Goal: Task Accomplishment & Management: Use online tool/utility

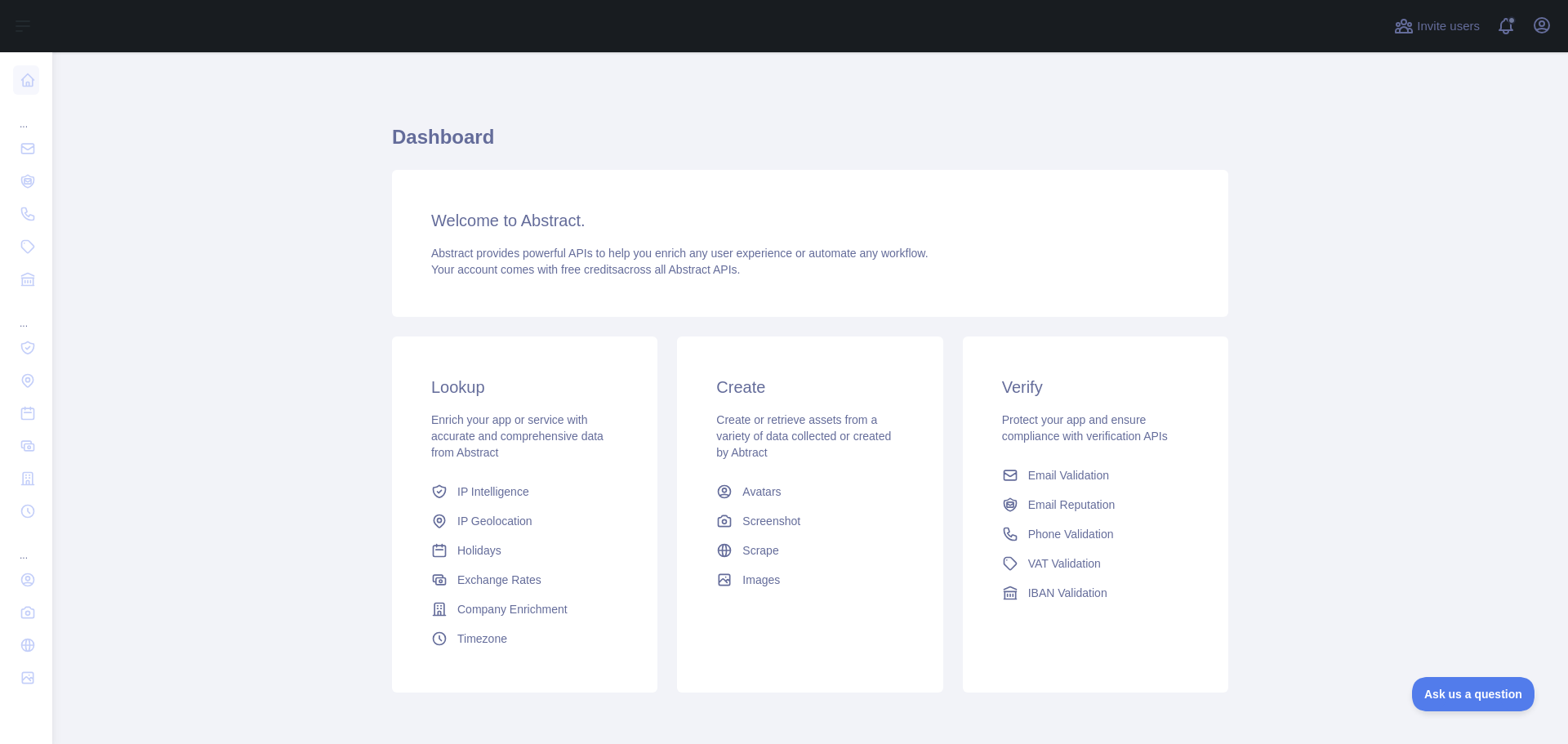
scroll to position [69, 0]
click at [468, 647] on link "Timezone" at bounding box center [525, 638] width 200 height 30
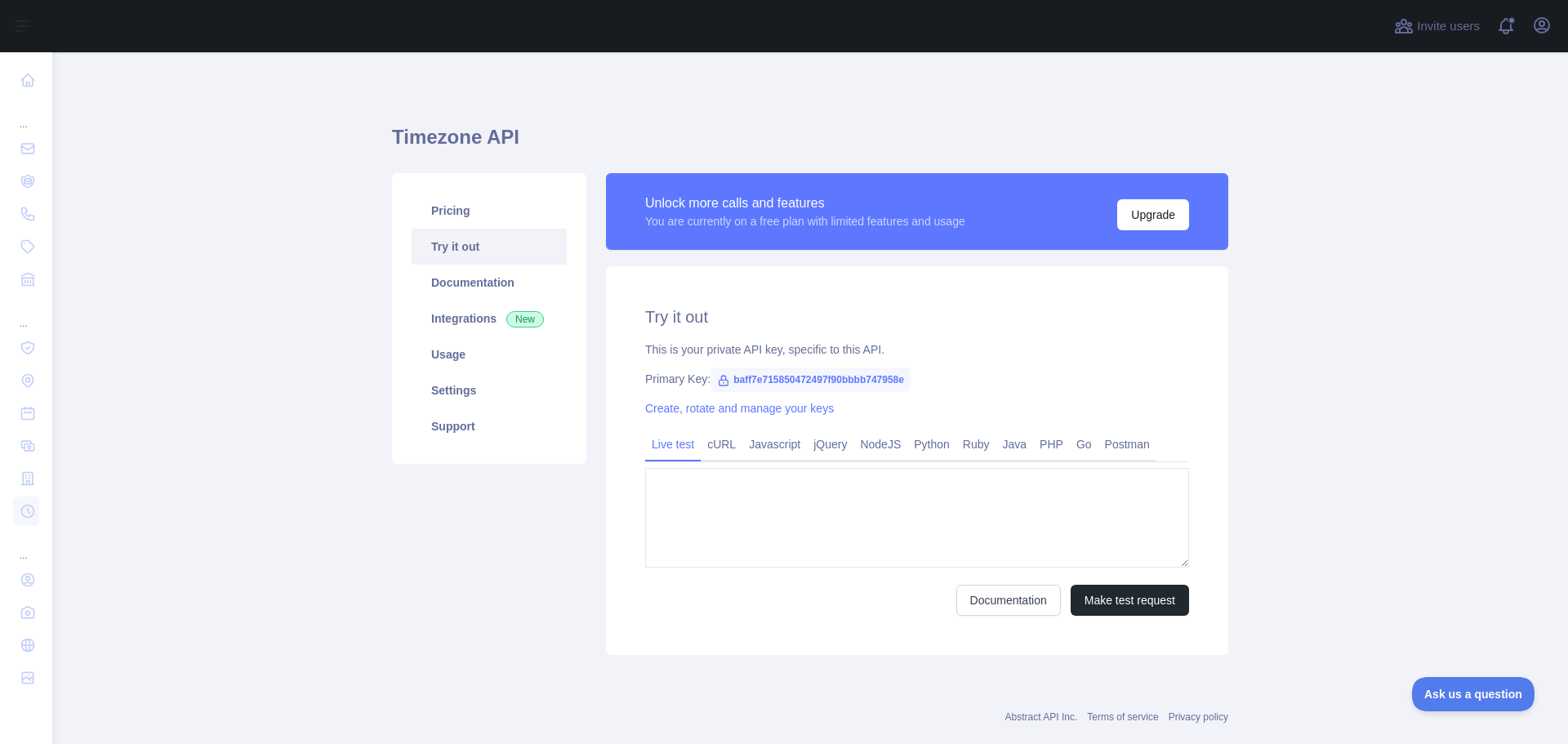
type textarea "**********"
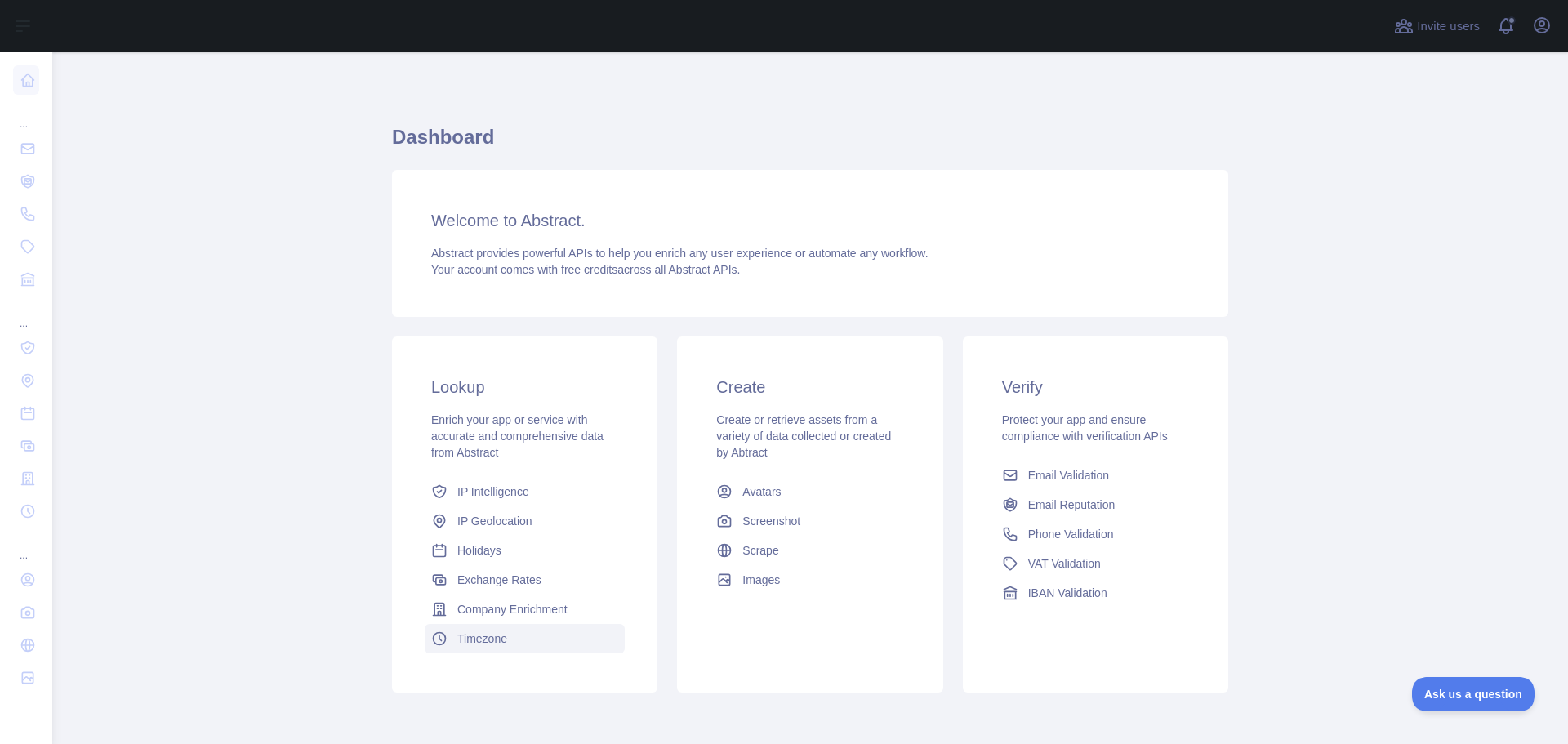
click at [497, 632] on span "Timezone" at bounding box center [482, 638] width 49 height 16
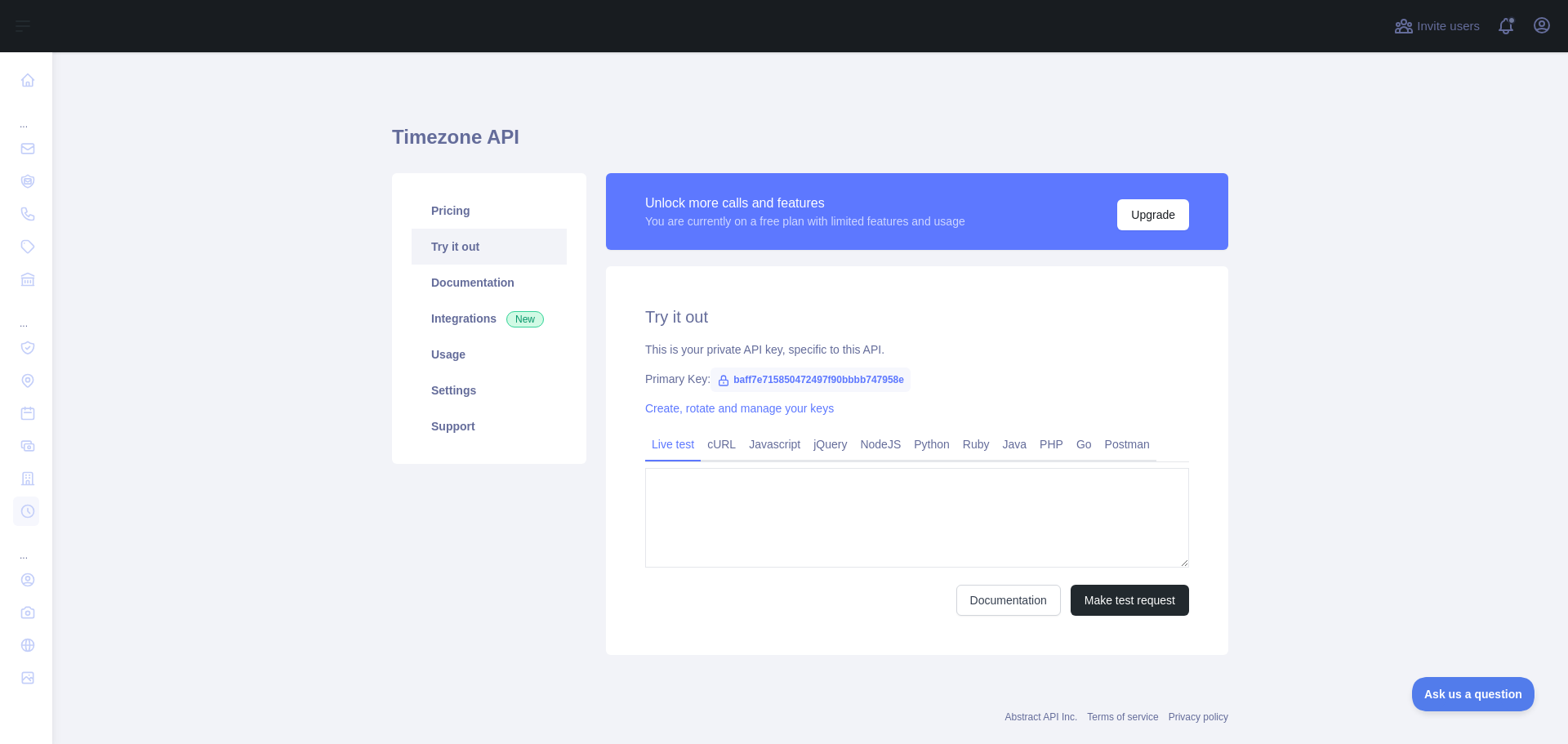
type textarea "**********"
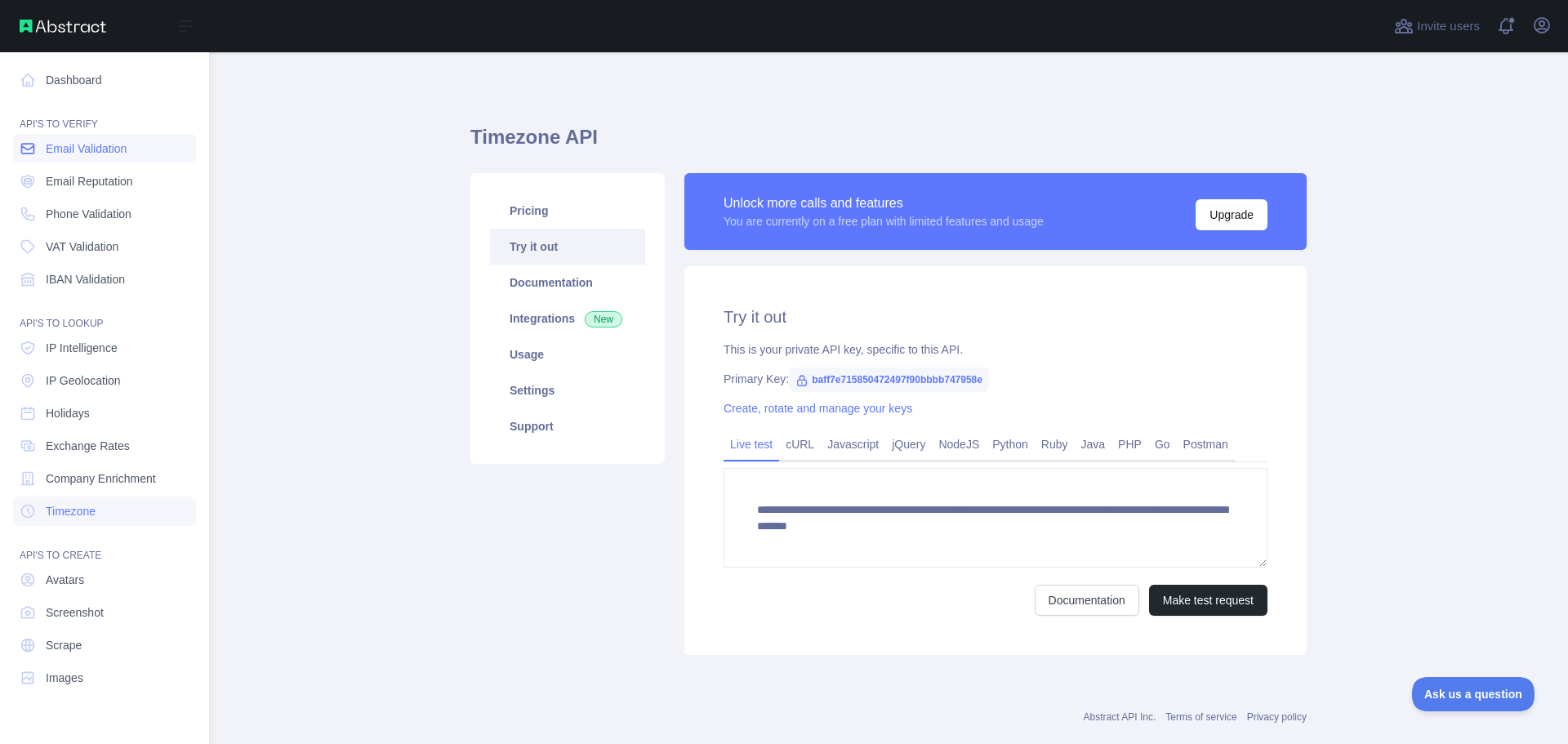
click at [112, 143] on span "Email Validation" at bounding box center [86, 148] width 81 height 16
click at [110, 176] on span "Email Reputation" at bounding box center [89, 181] width 88 height 16
click at [118, 150] on span "Email Validation" at bounding box center [86, 148] width 81 height 16
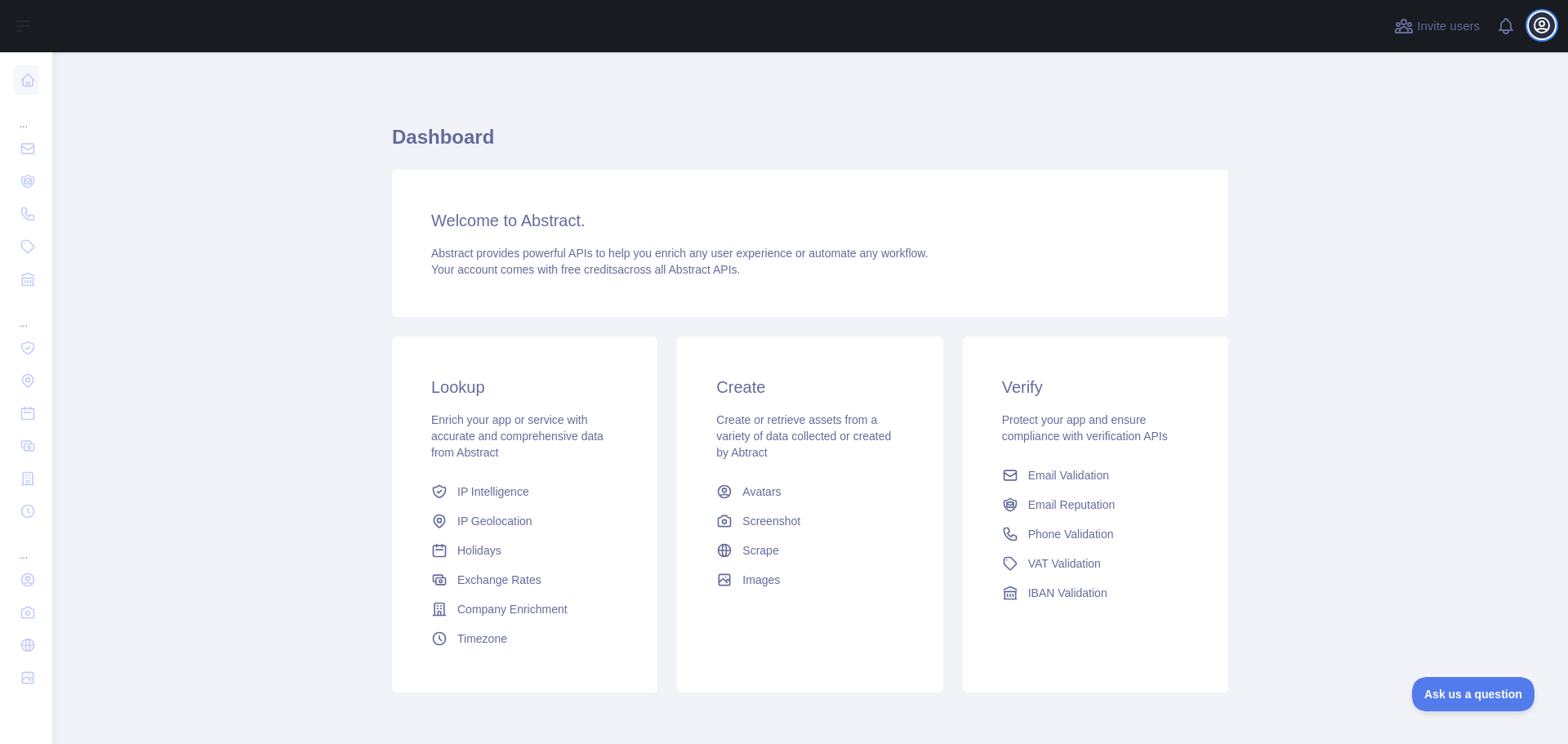
click at [1541, 30] on icon "button" at bounding box center [1541, 25] width 14 height 14
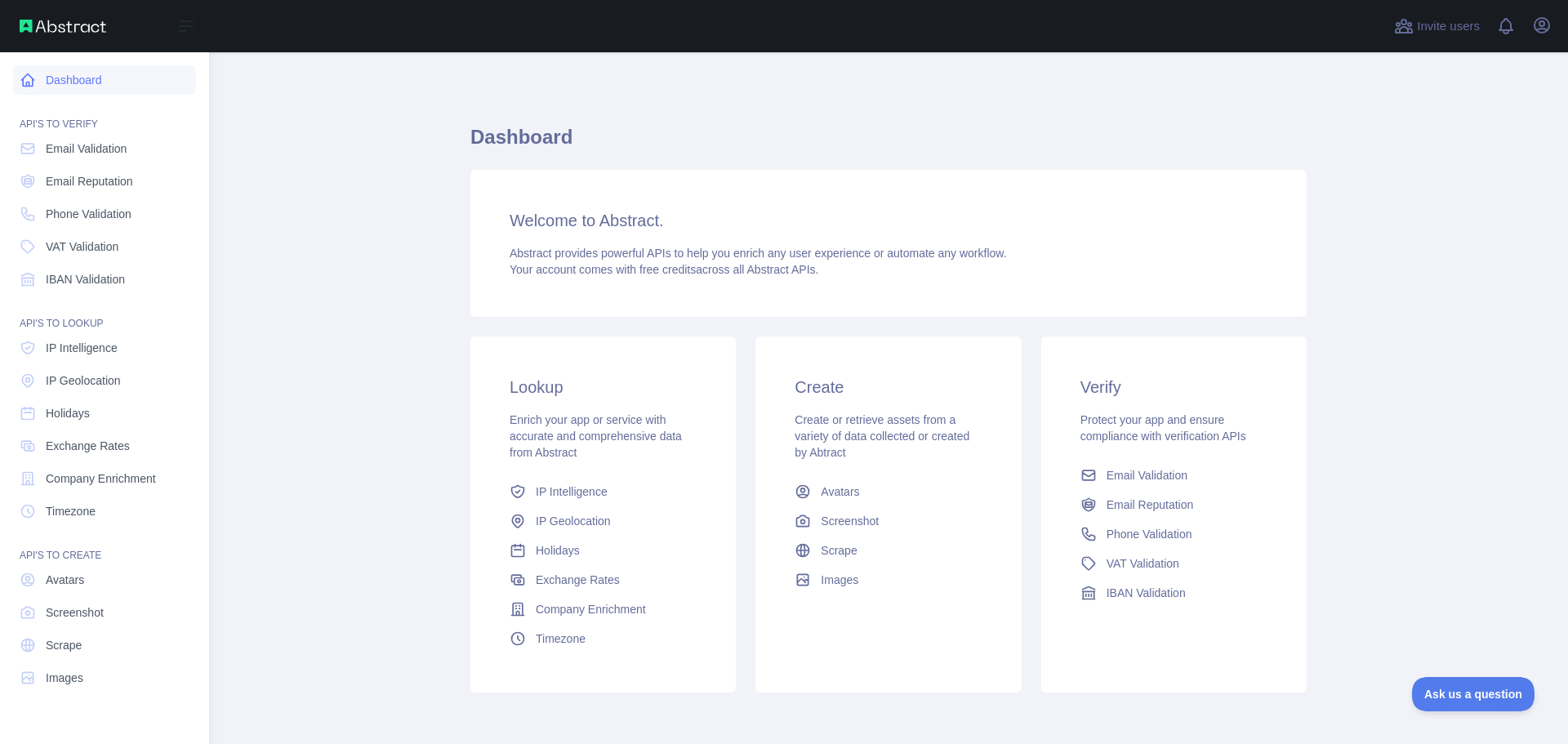
click at [60, 80] on link "Dashboard" at bounding box center [104, 80] width 183 height 30
click at [82, 508] on span "Timezone" at bounding box center [71, 511] width 49 height 16
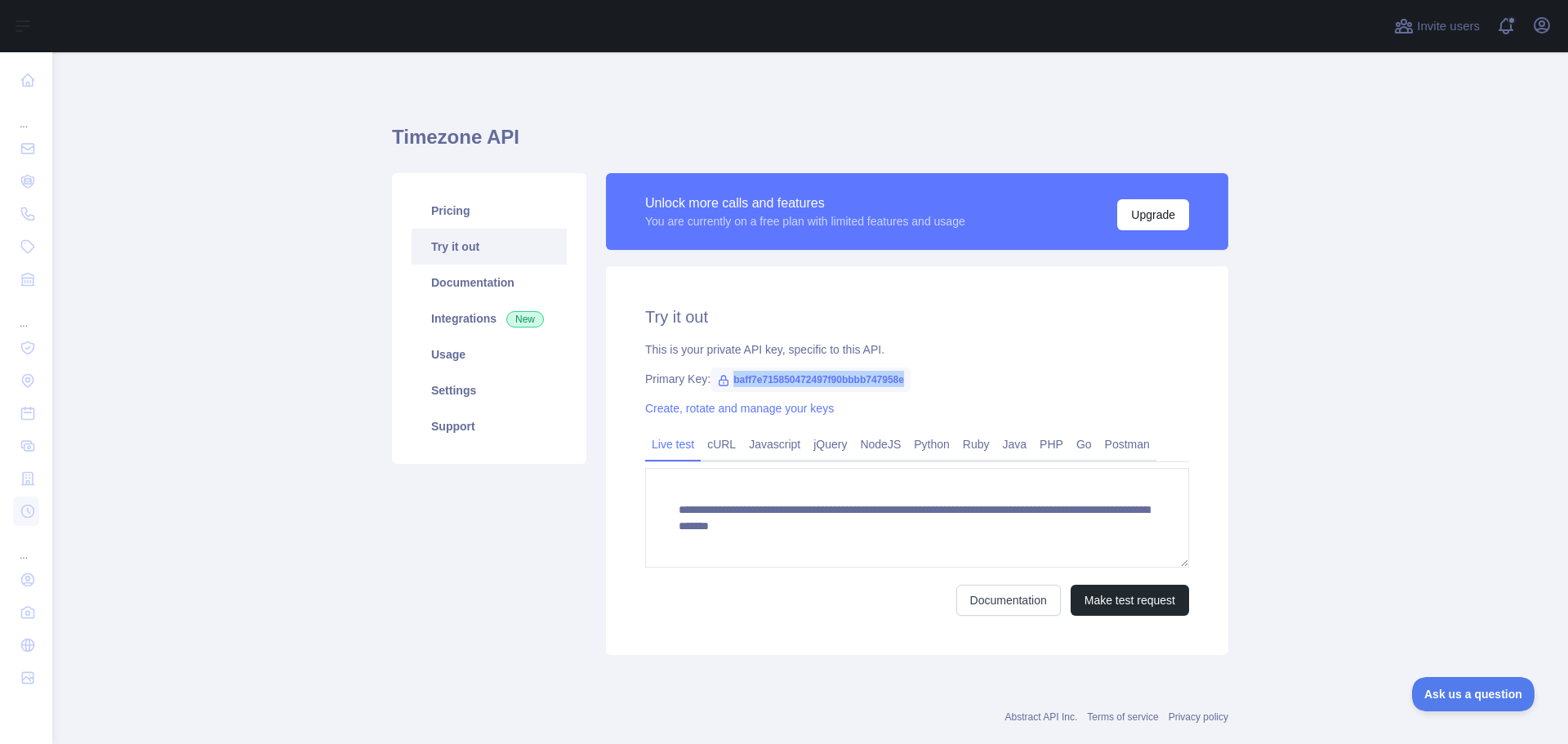
drag, startPoint x: 726, startPoint y: 378, endPoint x: 913, endPoint y: 378, distance: 187.0
click at [913, 378] on div "Primary Key: baff7e715850472497f90bbbb747958e" at bounding box center [916, 378] width 543 height 16
copy span "baff7e715850472497f90bbbb747958e"
